Goal: Transaction & Acquisition: Obtain resource

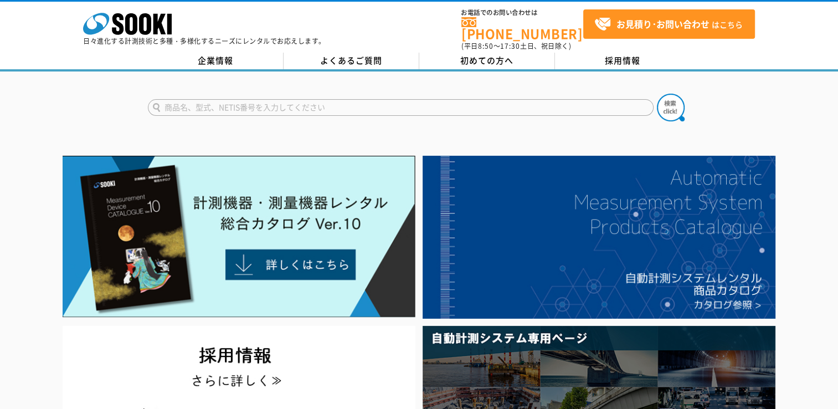
click at [179, 101] on input "text" at bounding box center [401, 107] width 506 height 17
type input "ｃ"
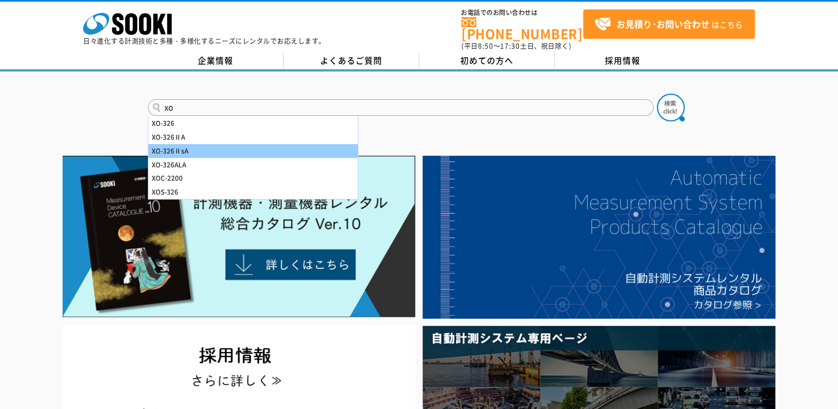
click at [197, 144] on div "XO-326ⅡsA" at bounding box center [252, 151] width 209 height 14
type input "XO-326ⅡsA"
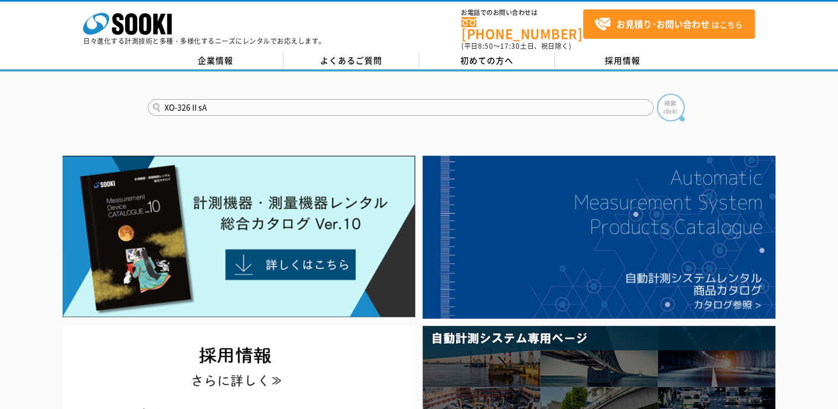
click at [671, 106] on img at bounding box center [671, 108] width 28 height 28
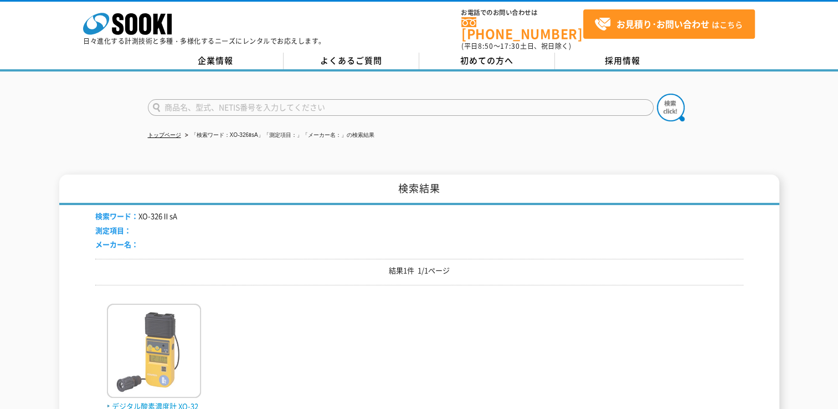
click at [153, 341] on img at bounding box center [154, 352] width 94 height 97
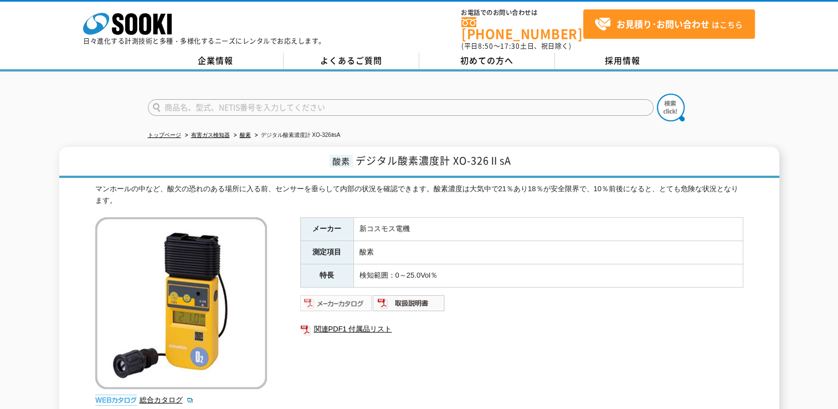
click at [347, 294] on img at bounding box center [336, 303] width 73 height 18
